Goal: Check status: Check status

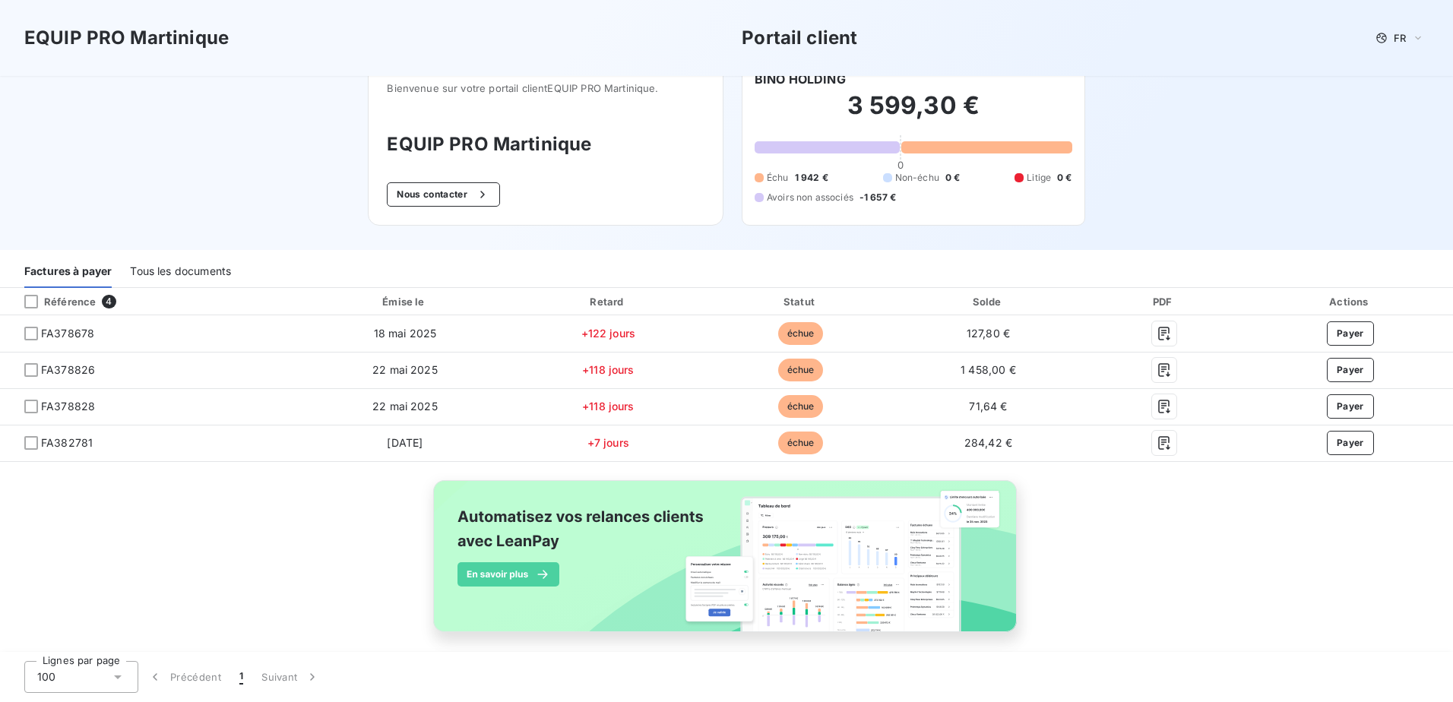
scroll to position [39, 0]
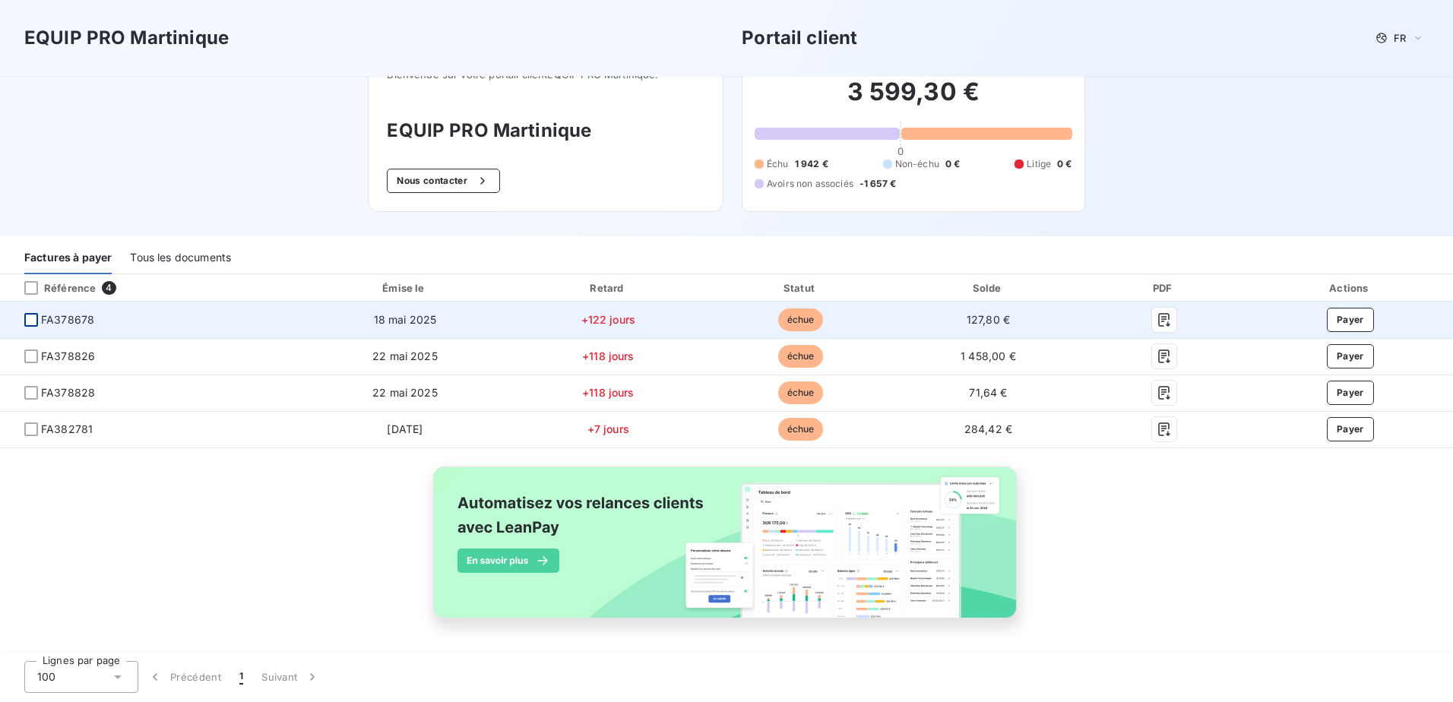
click at [31, 318] on div at bounding box center [31, 320] width 14 height 14
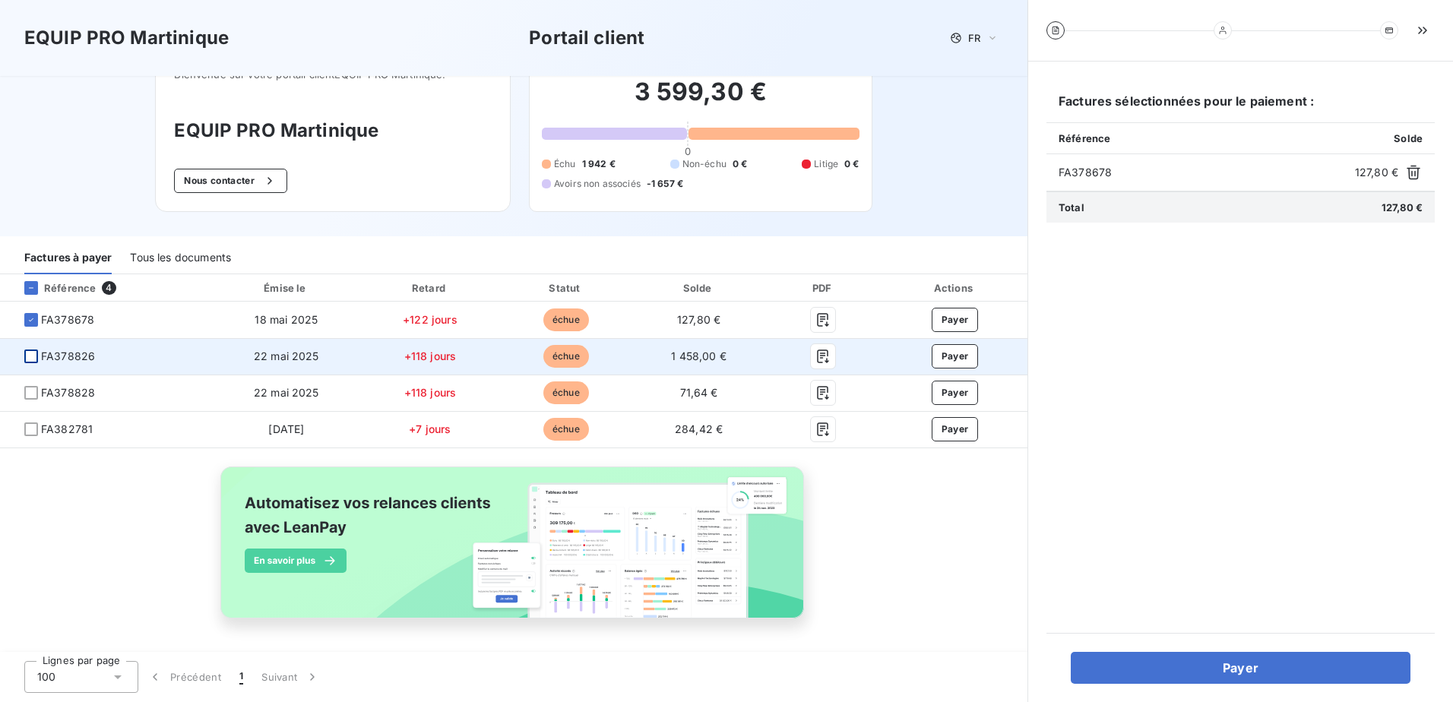
click at [30, 358] on div at bounding box center [31, 357] width 14 height 14
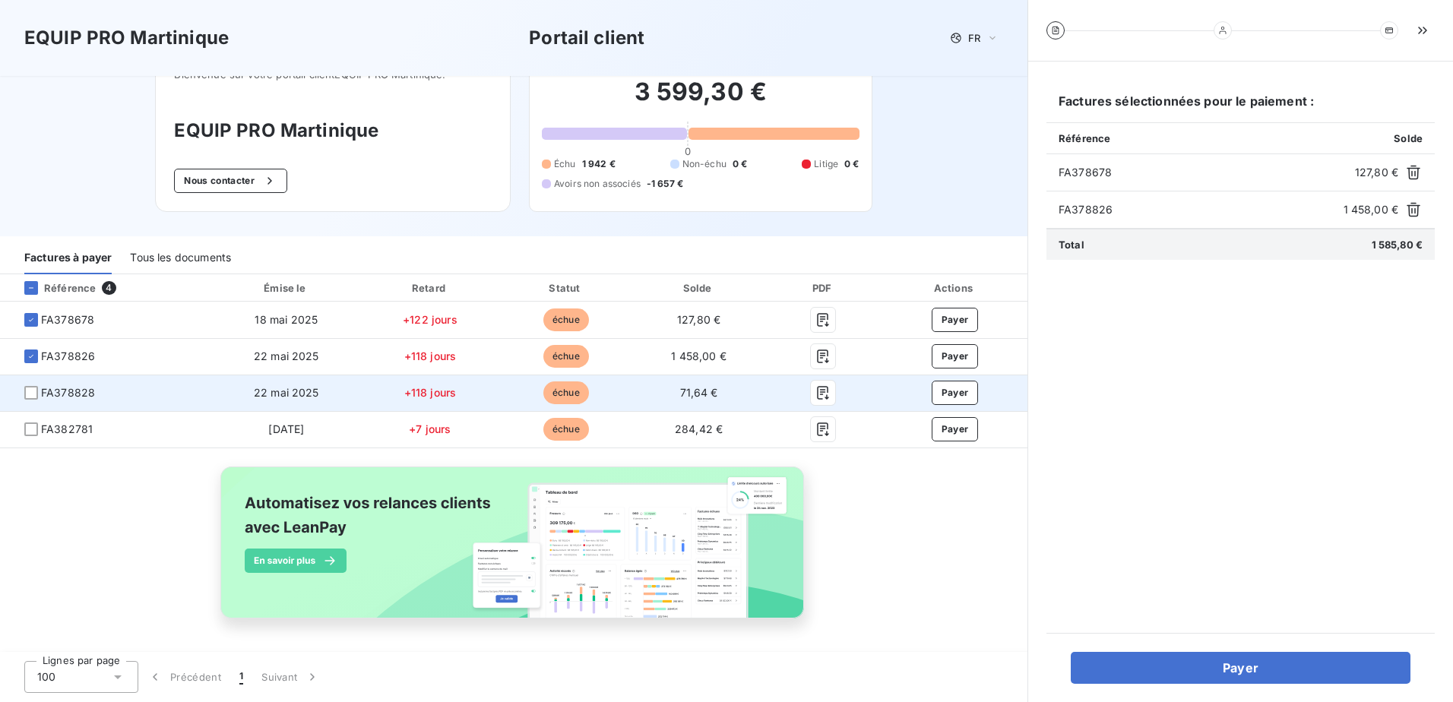
click at [30, 382] on td "FA378828" at bounding box center [105, 393] width 211 height 36
click at [29, 386] on div at bounding box center [31, 393] width 14 height 14
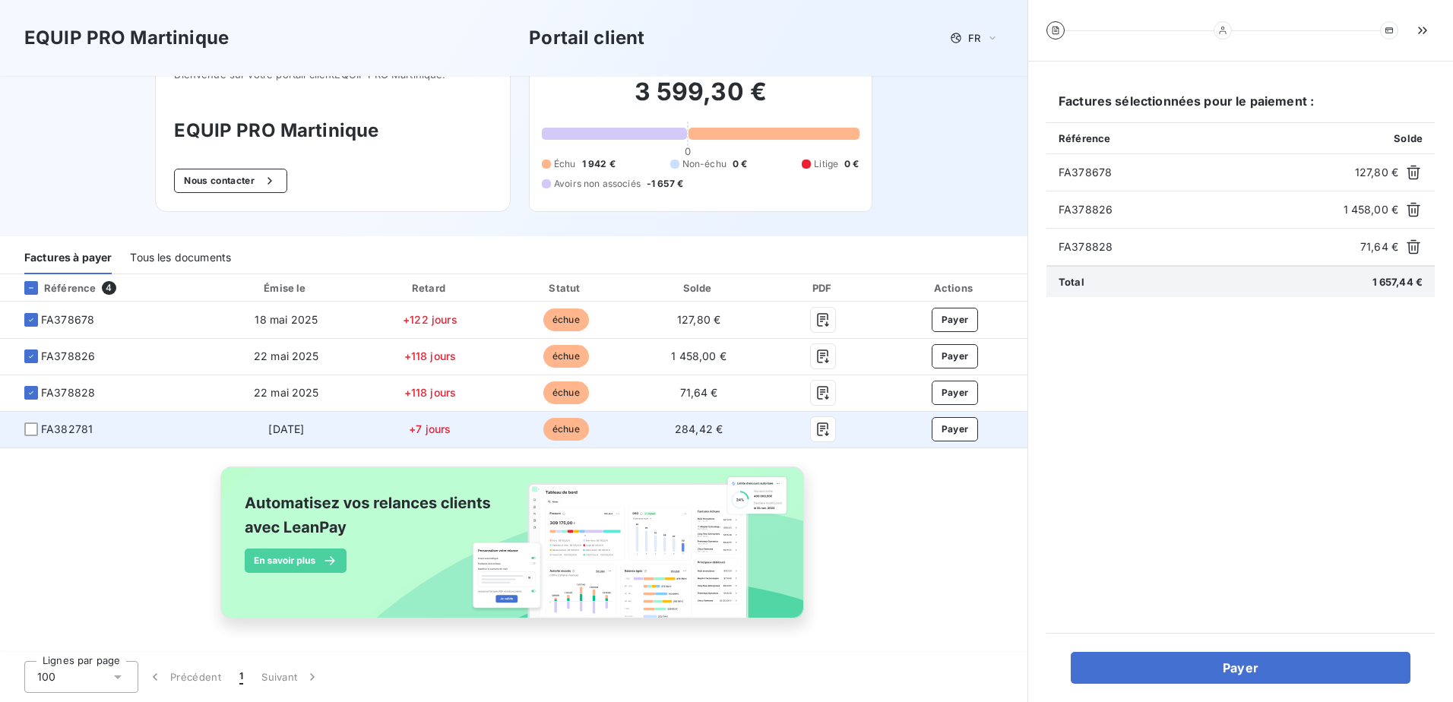
click at [22, 426] on span "FA382781" at bounding box center [105, 429] width 187 height 15
click at [32, 433] on div at bounding box center [31, 430] width 14 height 14
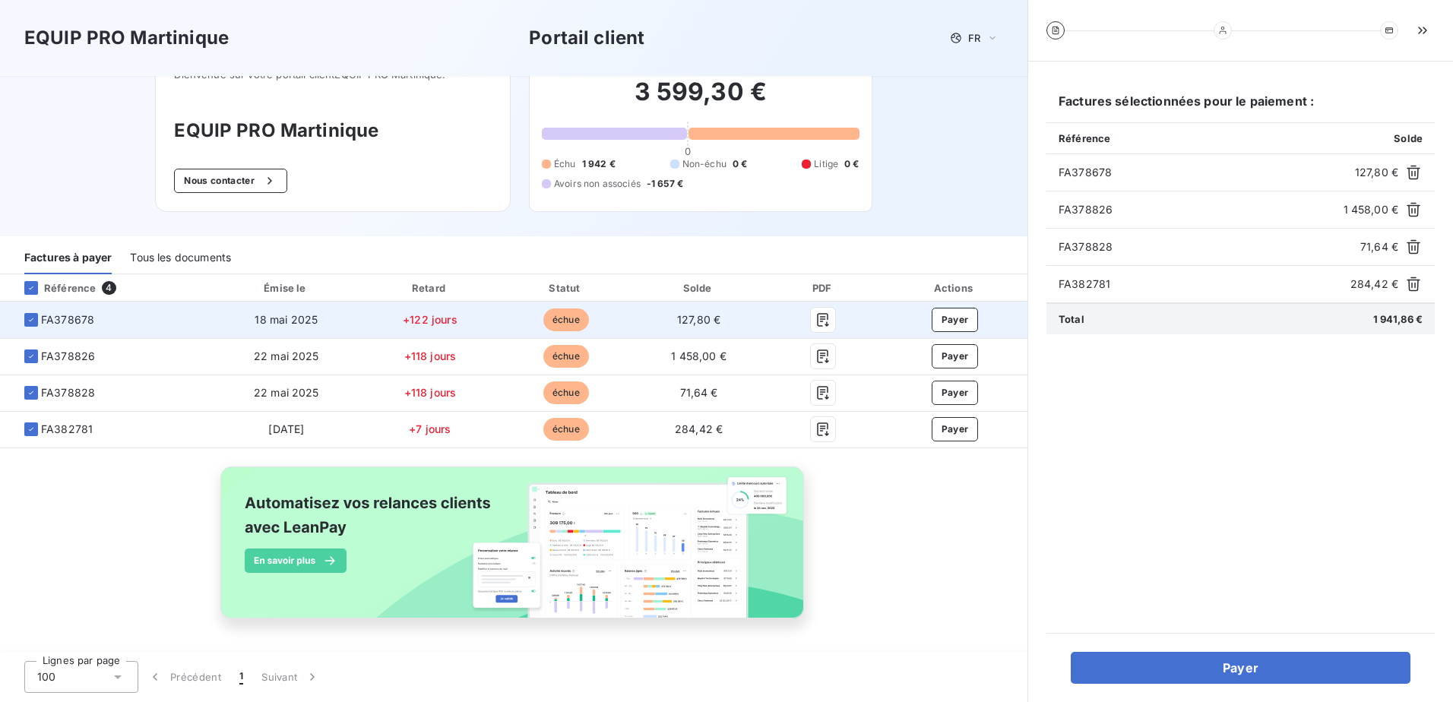
click at [81, 320] on span "FA378678" at bounding box center [67, 319] width 53 height 15
click at [816, 320] on icon "button" at bounding box center [823, 319] width 15 height 15
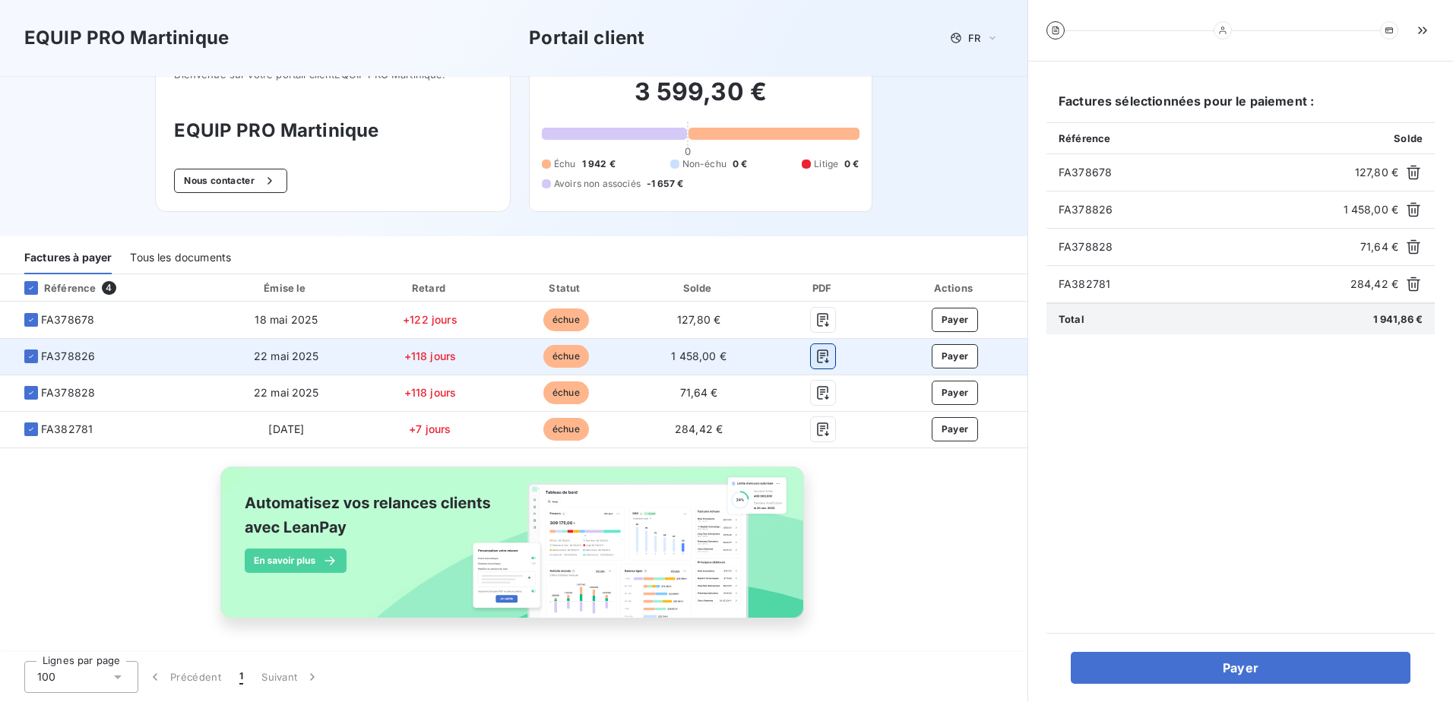
click at [819, 359] on icon "button" at bounding box center [823, 356] width 15 height 15
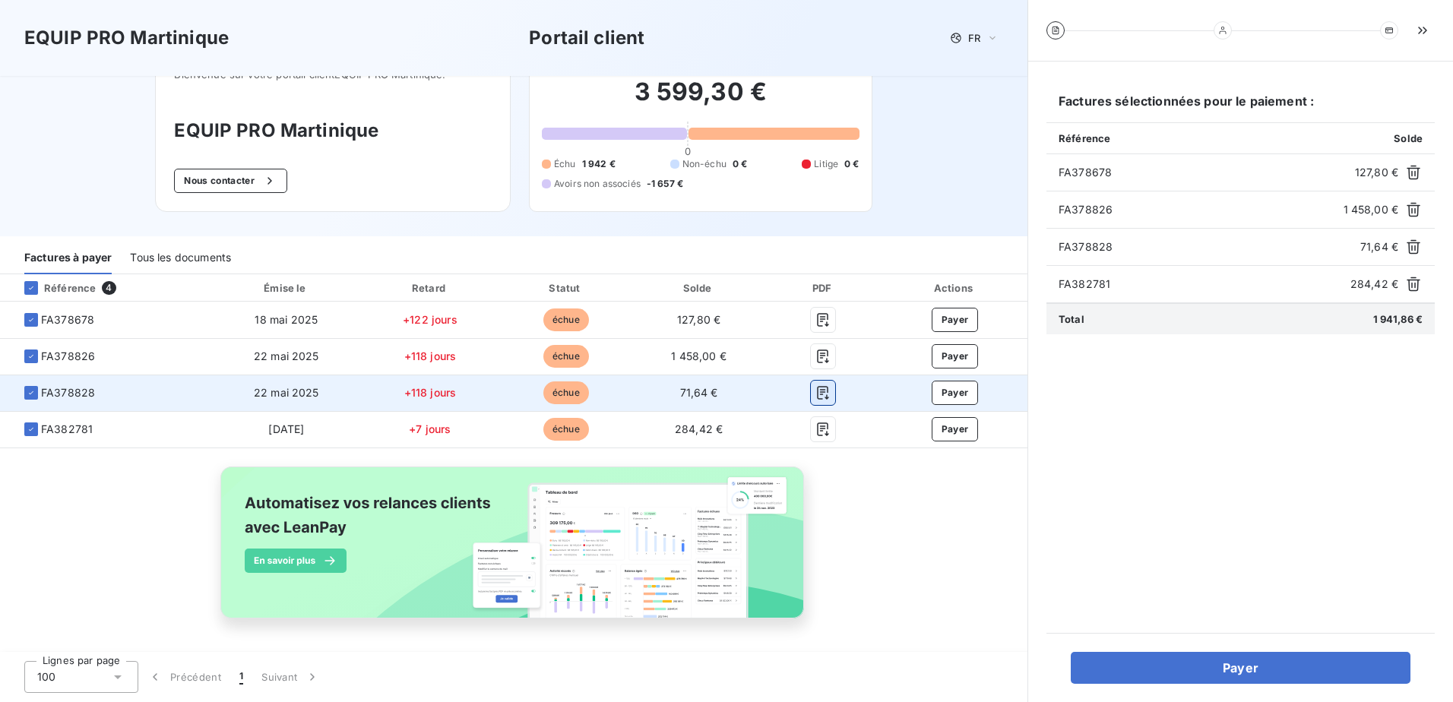
click at [817, 394] on icon "button" at bounding box center [823, 392] width 15 height 15
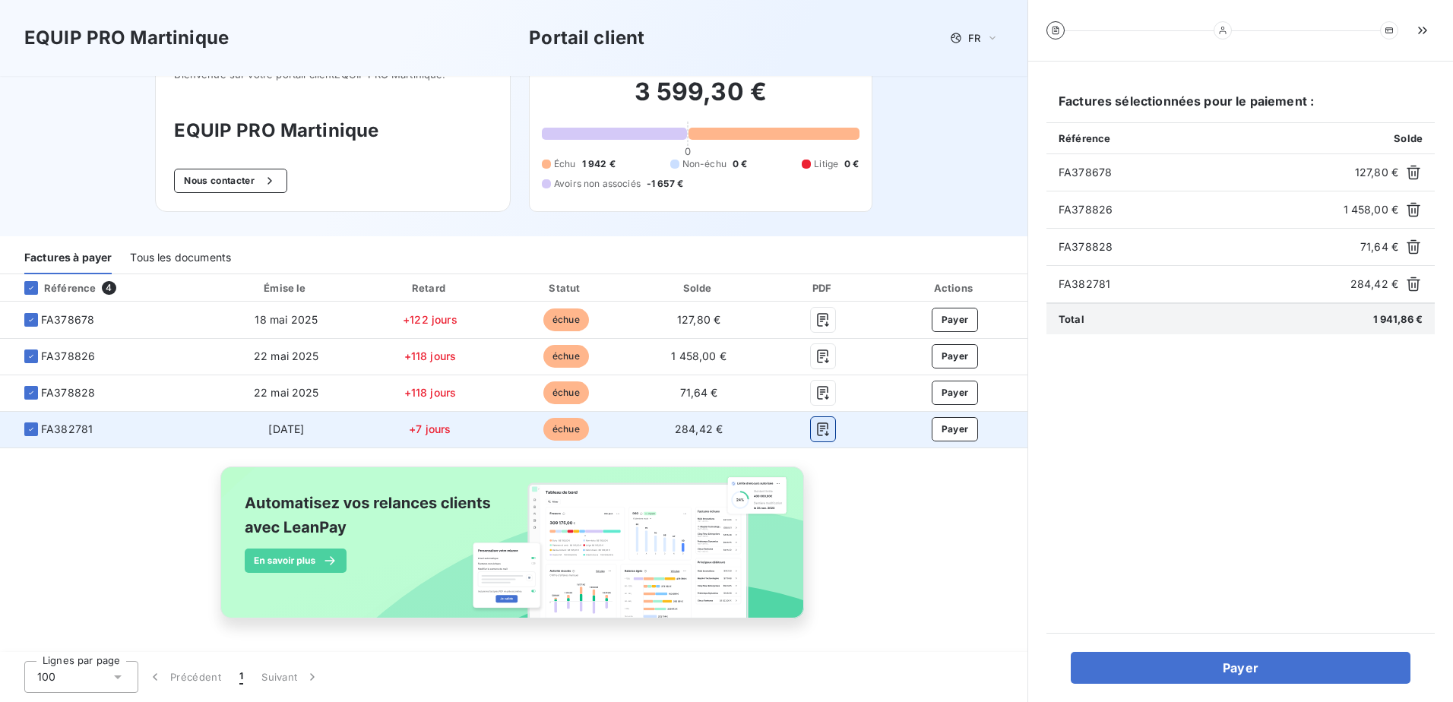
click at [817, 434] on icon "button" at bounding box center [822, 430] width 11 height 14
